Goal: Check status: Check status

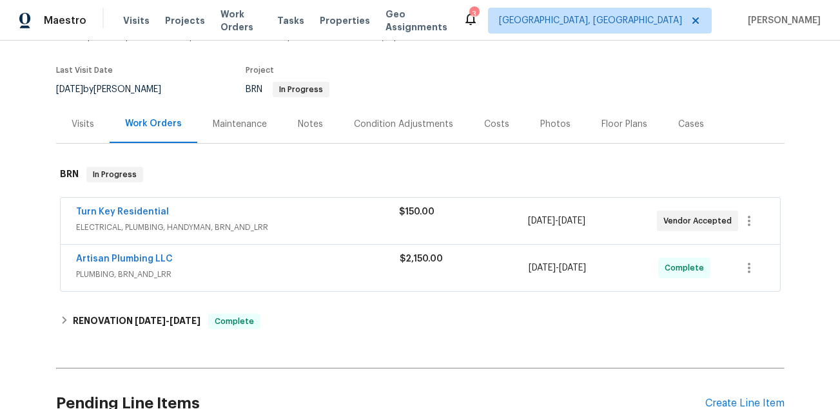
scroll to position [116, 0]
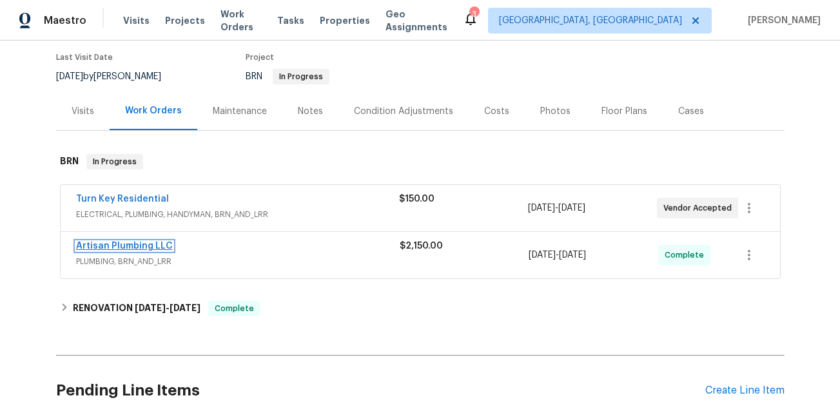
click at [163, 242] on link "Artisan Plumbing LLC" at bounding box center [124, 246] width 97 height 9
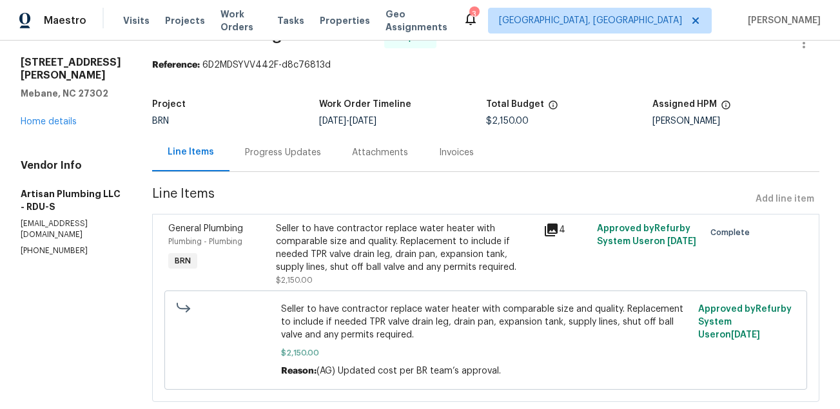
scroll to position [37, 0]
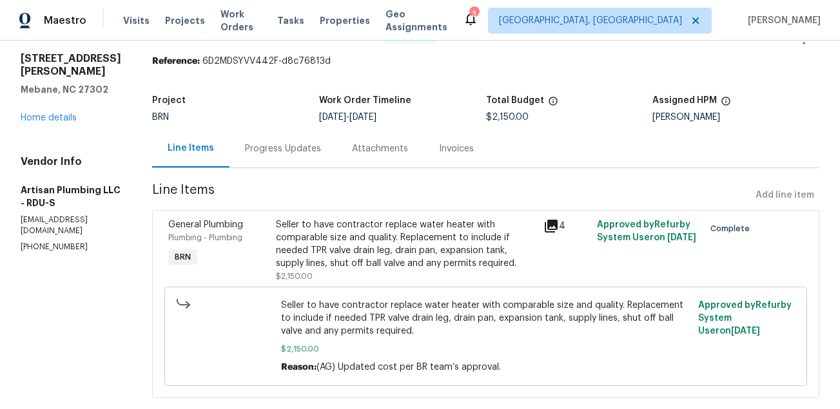
click at [558, 222] on icon at bounding box center [551, 226] width 13 height 13
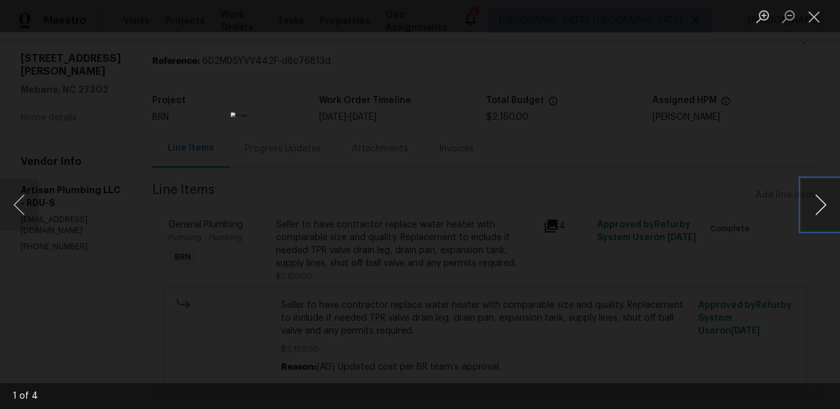
click at [819, 212] on button "Next image" at bounding box center [821, 205] width 39 height 52
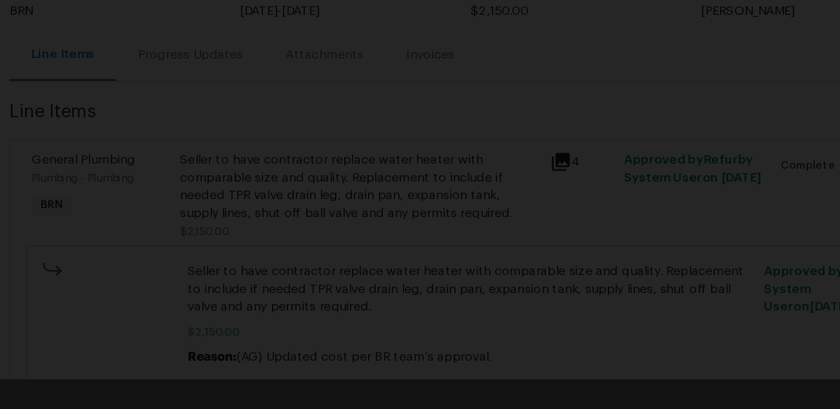
scroll to position [0, 0]
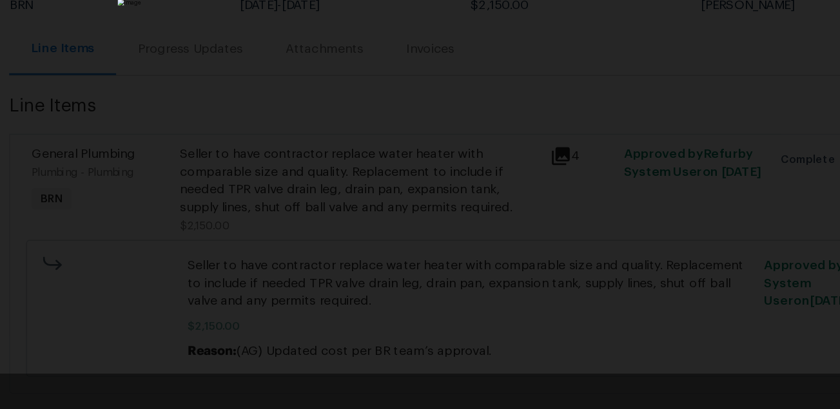
click at [643, 231] on div "Lightbox" at bounding box center [420, 204] width 840 height 409
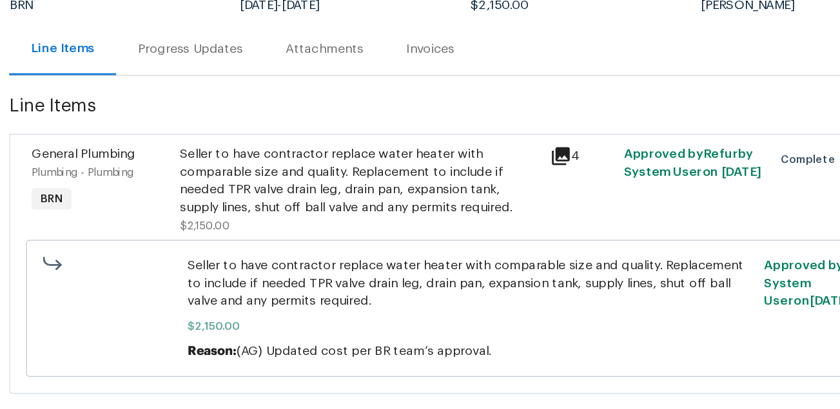
click at [558, 227] on icon at bounding box center [551, 226] width 13 height 13
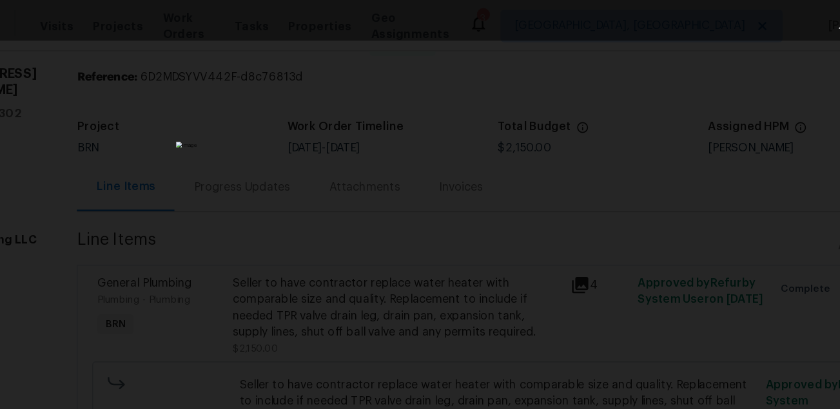
click at [680, 208] on div "Lightbox" at bounding box center [420, 204] width 840 height 409
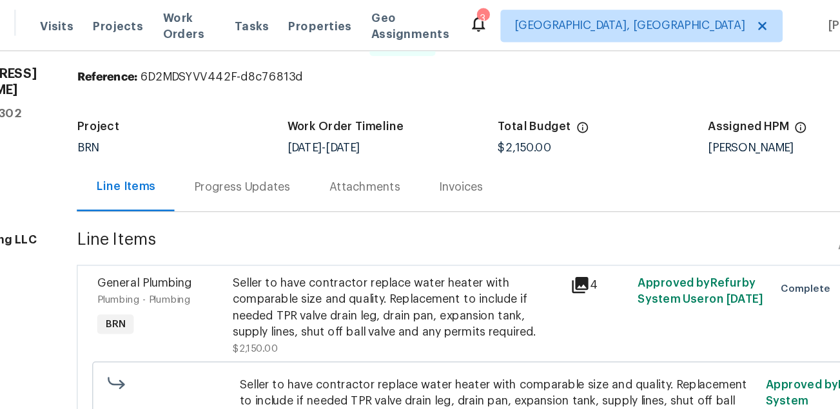
click at [558, 226] on icon at bounding box center [551, 226] width 13 height 13
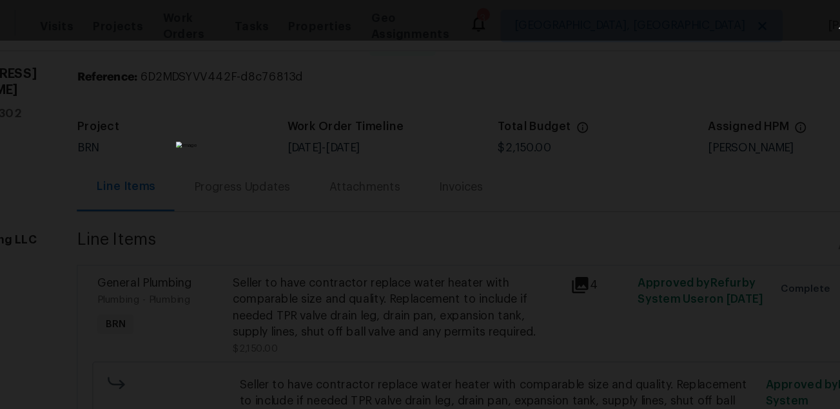
click at [644, 208] on div "Lightbox" at bounding box center [420, 204] width 840 height 409
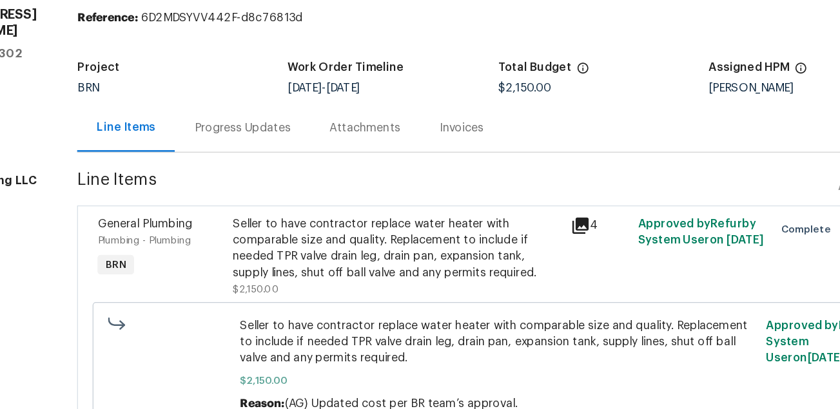
click at [321, 192] on div "Progress Updates" at bounding box center [283, 186] width 76 height 13
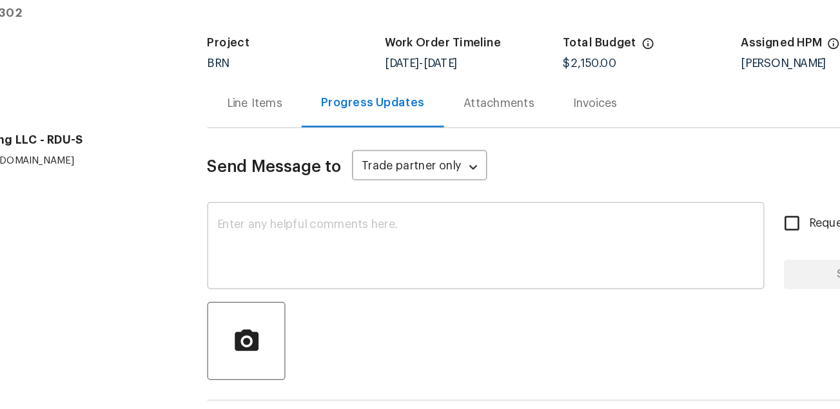
scroll to position [73, 0]
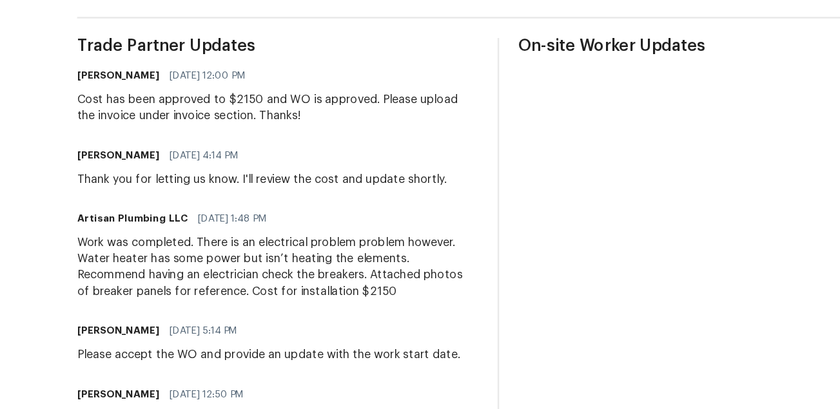
scroll to position [326, 0]
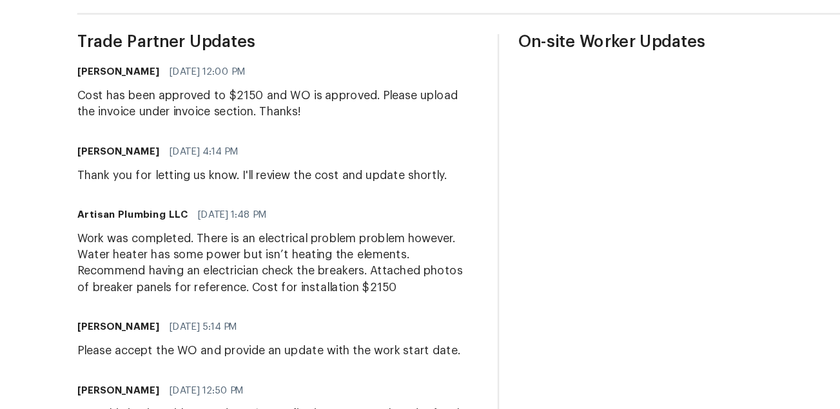
click at [449, 288] on div "Work was completed. There is an electrical problem problem however. Water heate…" at bounding box center [311, 294] width 318 height 52
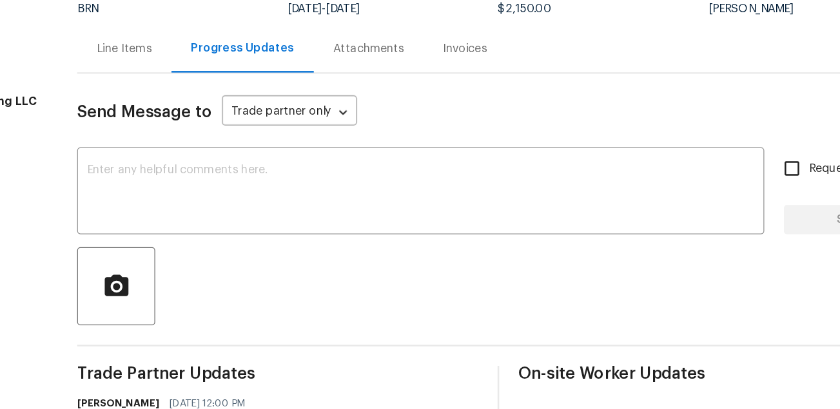
scroll to position [0, 0]
